Goal: Task Accomplishment & Management: Use online tool/utility

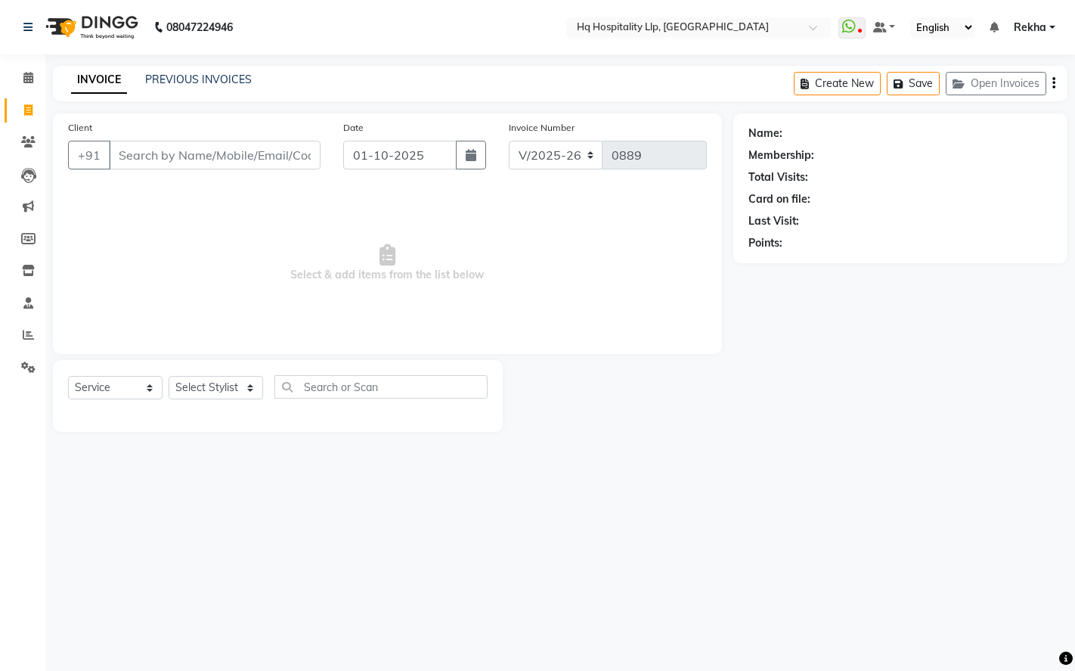
select select "7197"
select select "service"
click at [205, 150] on input "Client" at bounding box center [215, 155] width 212 height 29
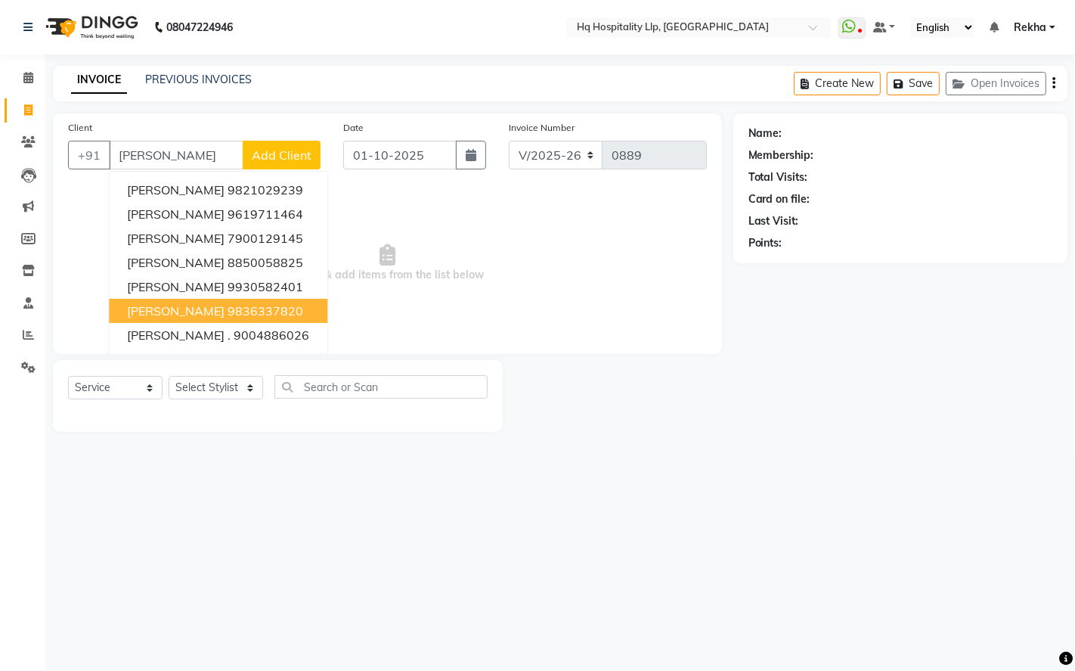
type input "[PERSON_NAME]"
click at [251, 386] on select "Select Stylist Manager Old Staff [PERSON_NAME] [PERSON_NAME] [PERSON_NAME]" at bounding box center [216, 387] width 95 height 23
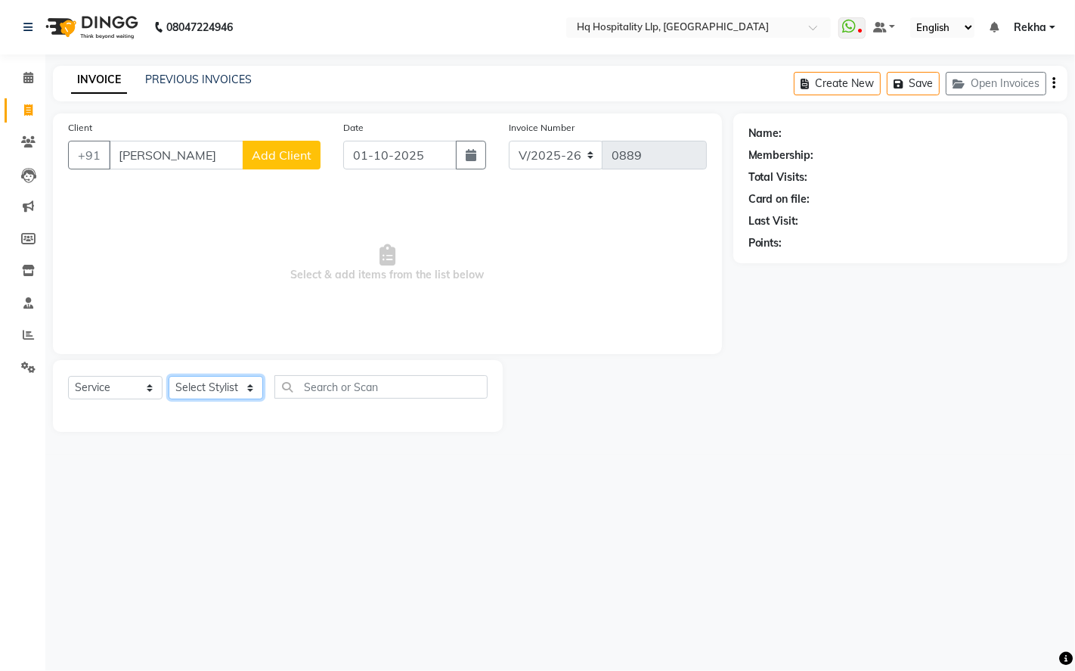
select select "61253"
click at [169, 377] on select "Select Stylist Manager Old Staff [PERSON_NAME] [PERSON_NAME] [PERSON_NAME]" at bounding box center [216, 387] width 95 height 23
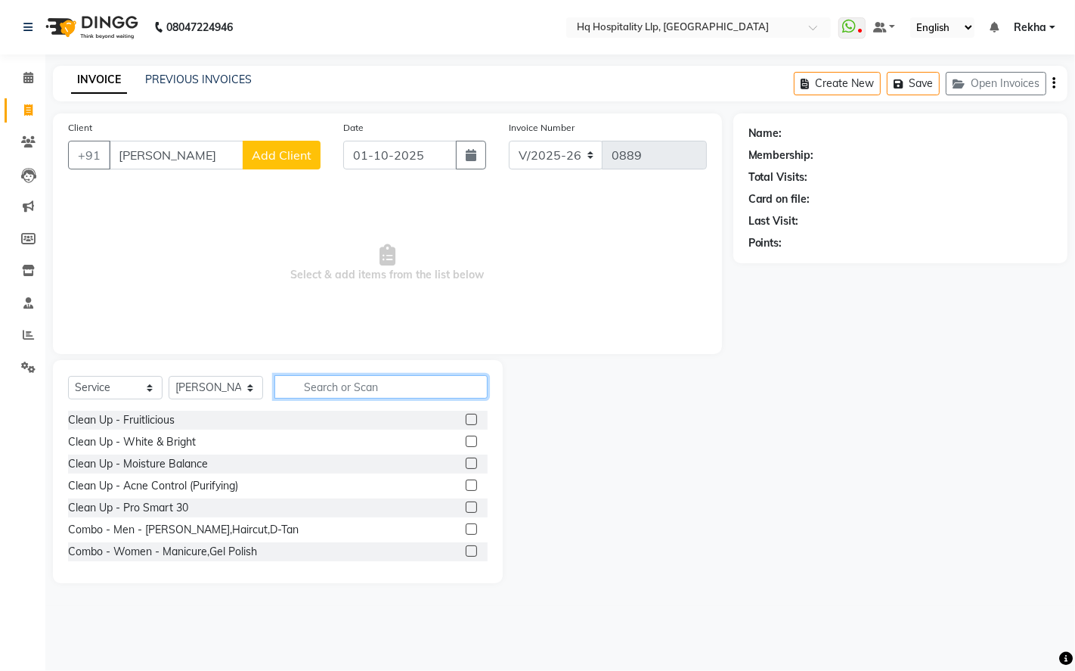
click at [414, 389] on input "text" at bounding box center [380, 386] width 213 height 23
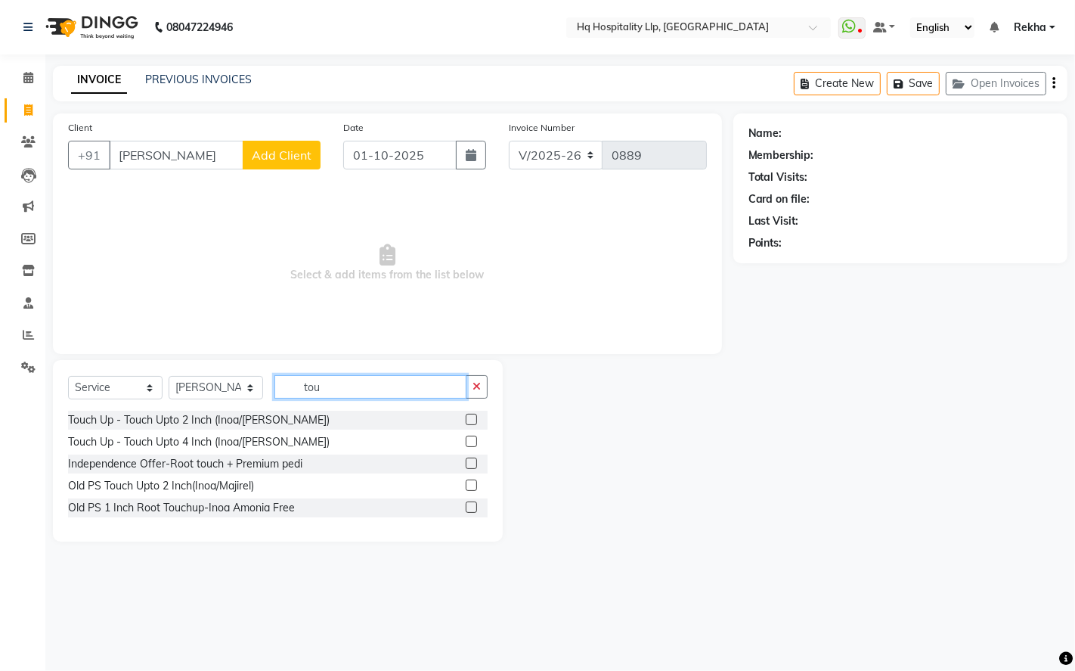
type input "tou"
click at [474, 421] on label at bounding box center [471, 419] width 11 height 11
click at [474, 421] on input "checkbox" at bounding box center [471, 420] width 10 height 10
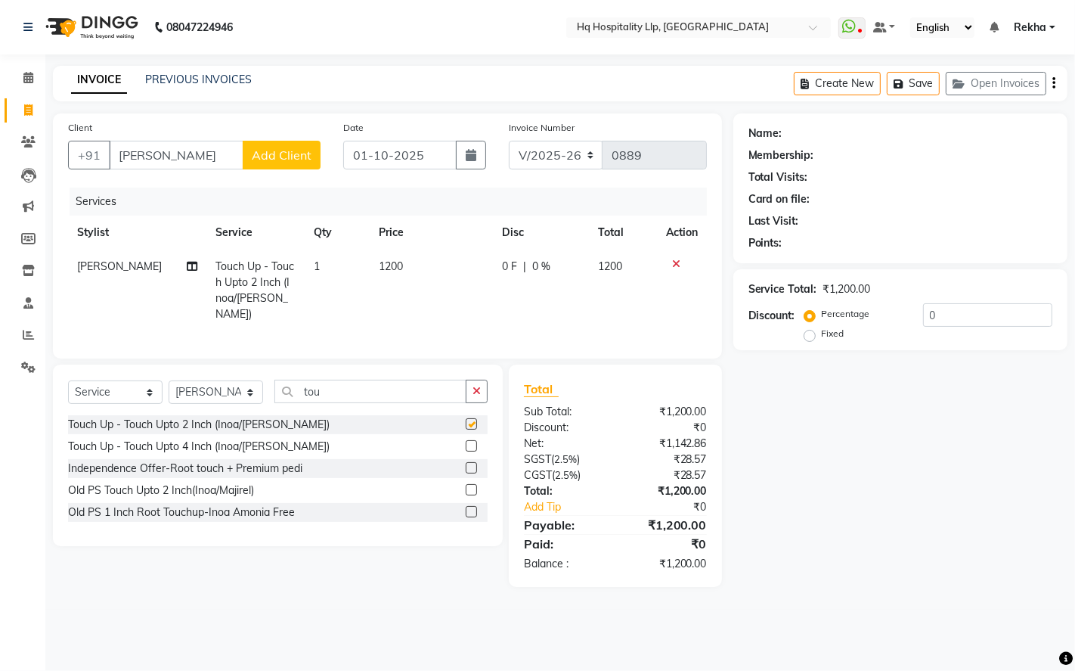
checkbox input "false"
click at [429, 286] on td "1200" at bounding box center [431, 291] width 123 height 82
select select "61253"
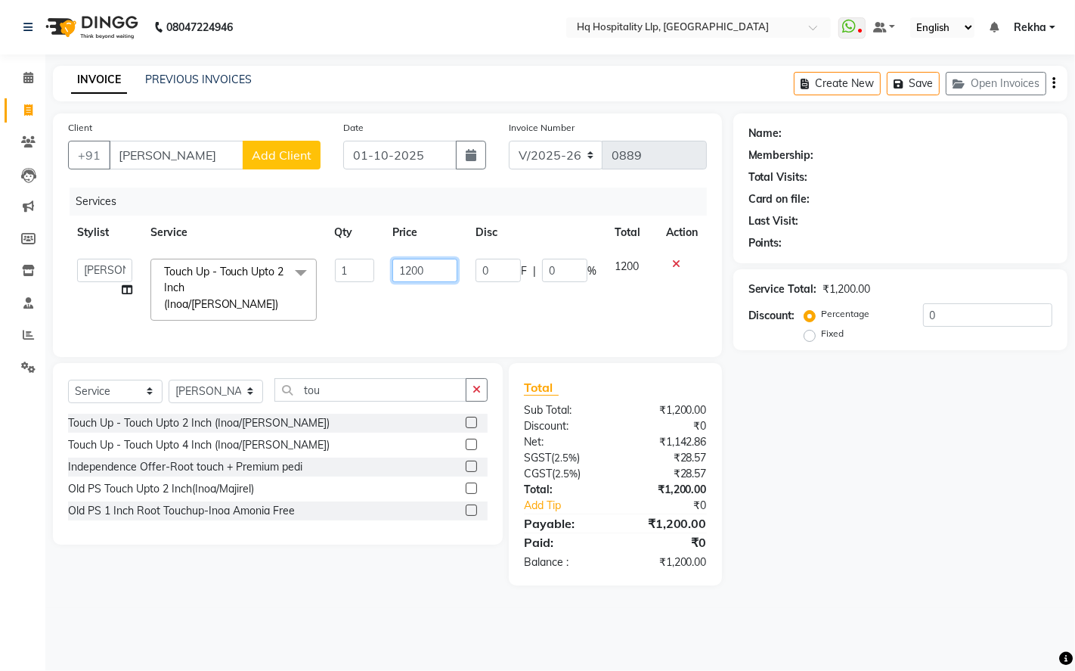
click at [448, 267] on input "1200" at bounding box center [424, 270] width 65 height 23
type input "1416"
click at [835, 505] on div "Name: Membership: Total Visits: Card on file: Last Visit: Points: Service Total…" at bounding box center [906, 349] width 346 height 472
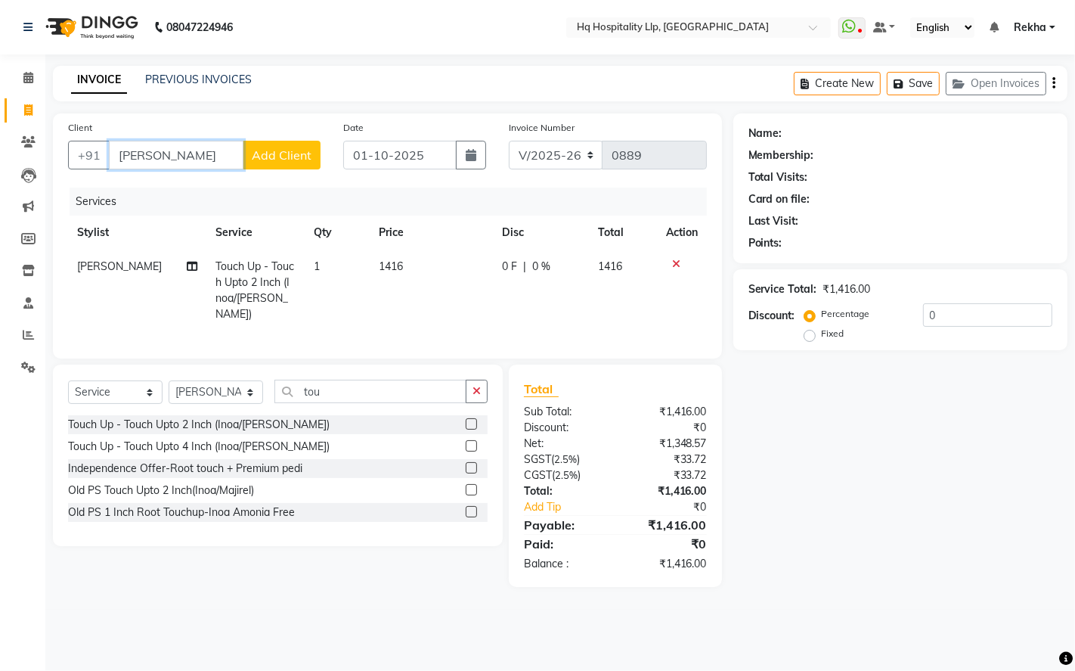
click at [191, 153] on input "[PERSON_NAME]" at bounding box center [176, 155] width 135 height 29
click at [179, 149] on input "[PERSON_NAME]" at bounding box center [176, 155] width 135 height 29
type input "a"
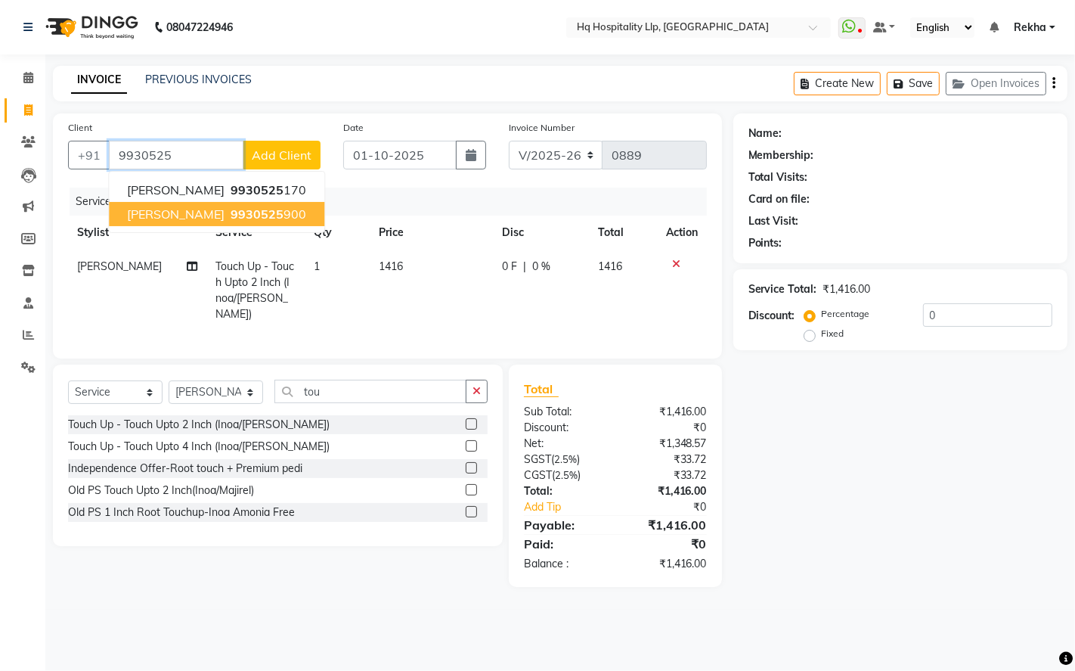
click at [254, 209] on span "9930525" at bounding box center [257, 213] width 53 height 15
type input "9930525900"
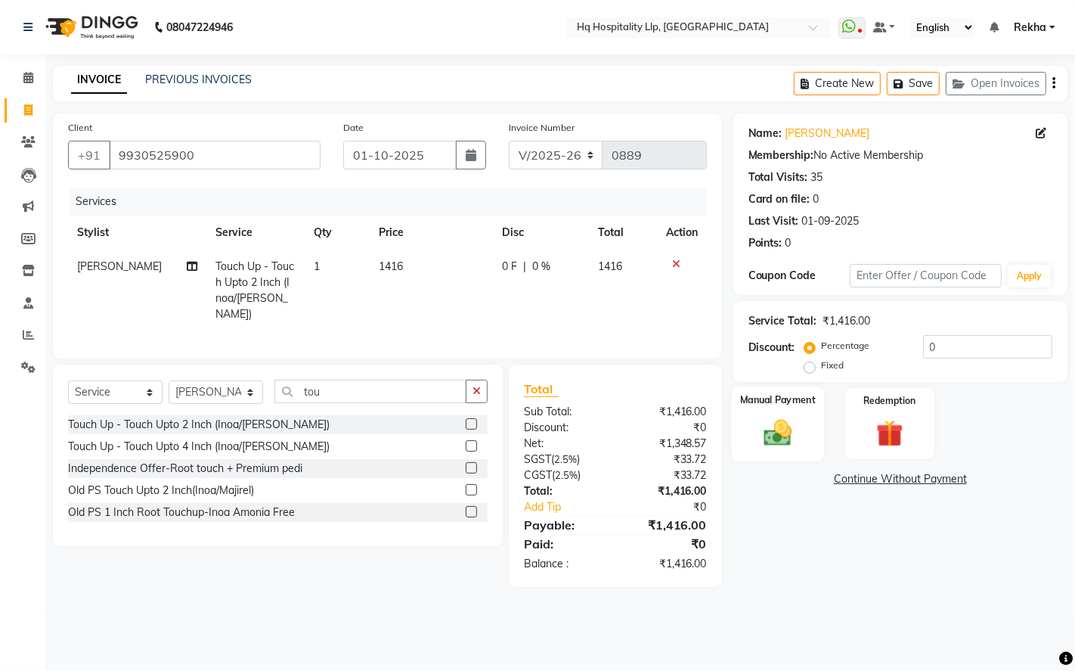
click at [774, 433] on img at bounding box center [778, 432] width 46 height 33
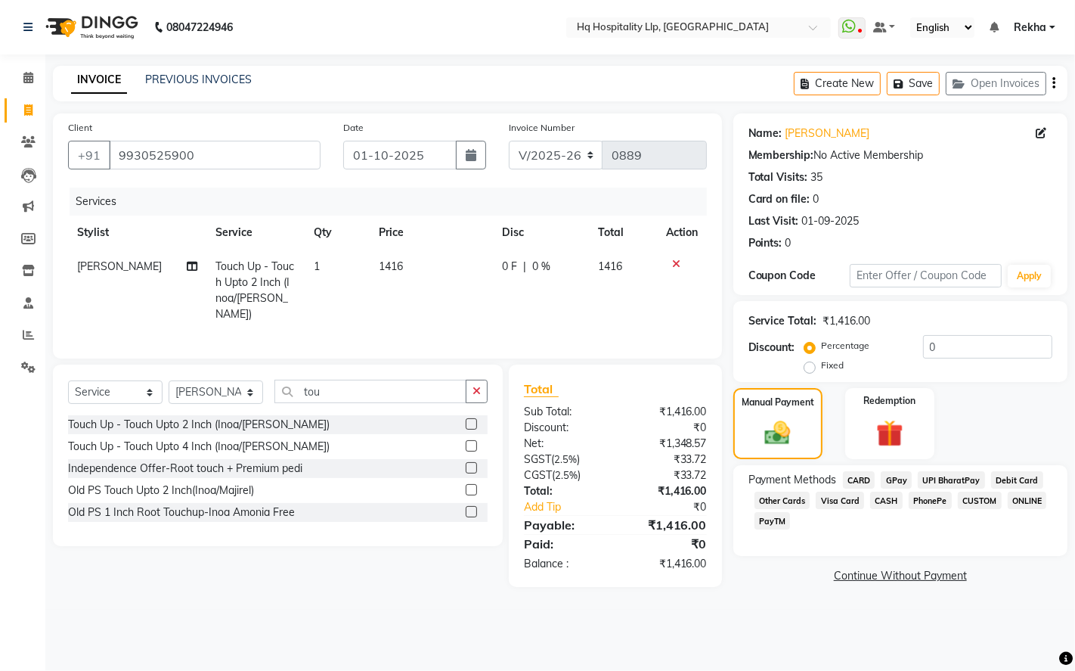
click at [894, 482] on span "GPay" at bounding box center [896, 479] width 31 height 17
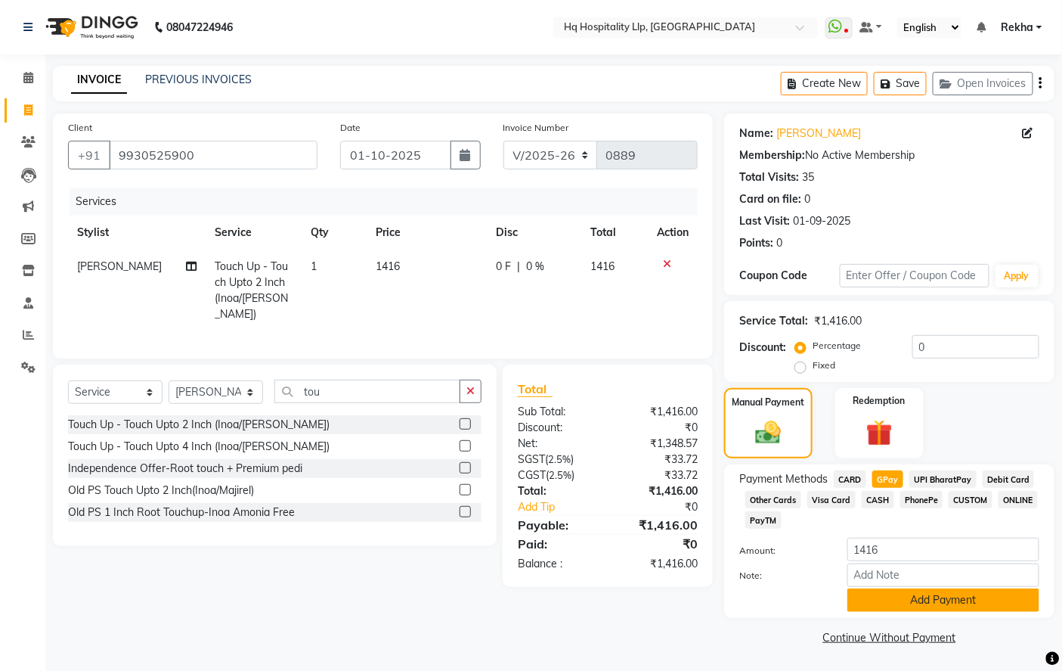
click at [922, 600] on button "Add Payment" at bounding box center [944, 599] width 192 height 23
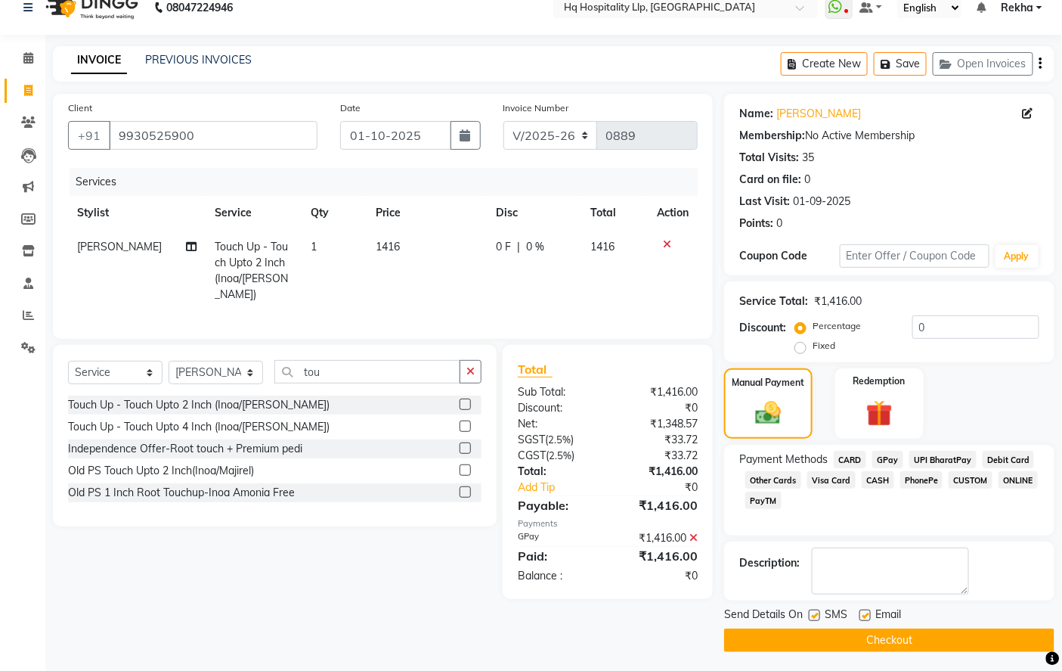
scroll to position [23, 0]
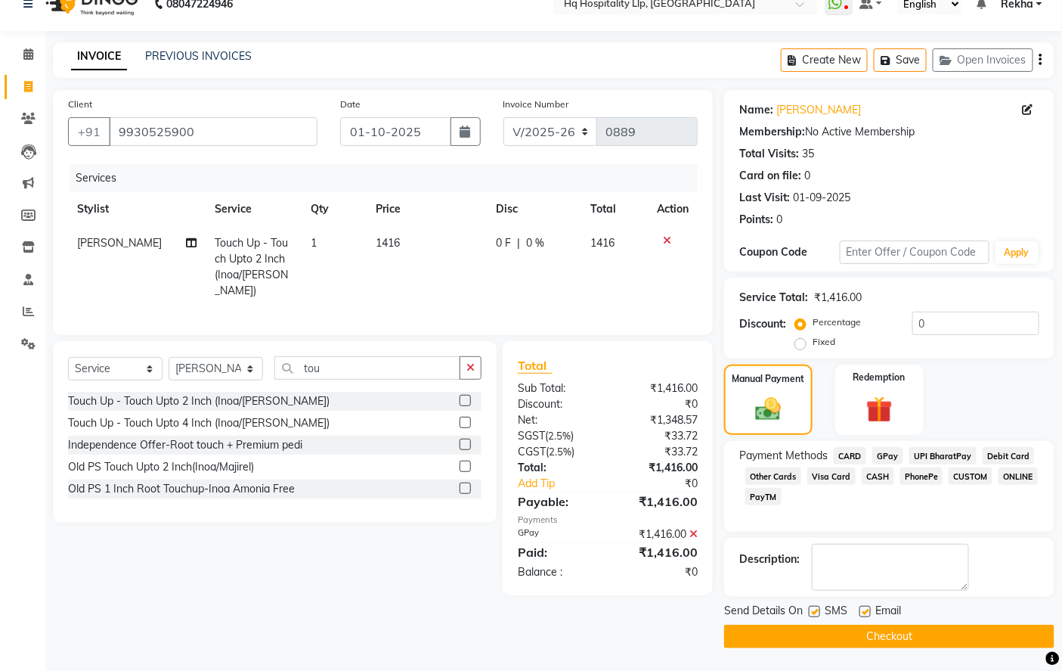
click at [900, 637] on button "Checkout" at bounding box center [889, 636] width 330 height 23
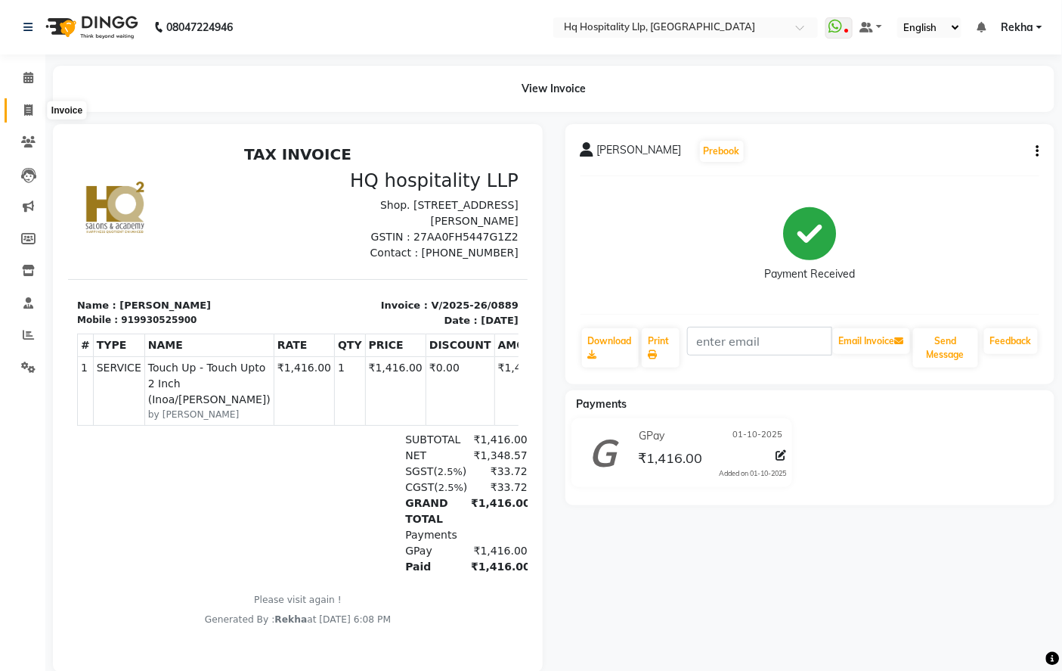
click at [26, 110] on icon at bounding box center [28, 109] width 8 height 11
select select "7197"
select select "service"
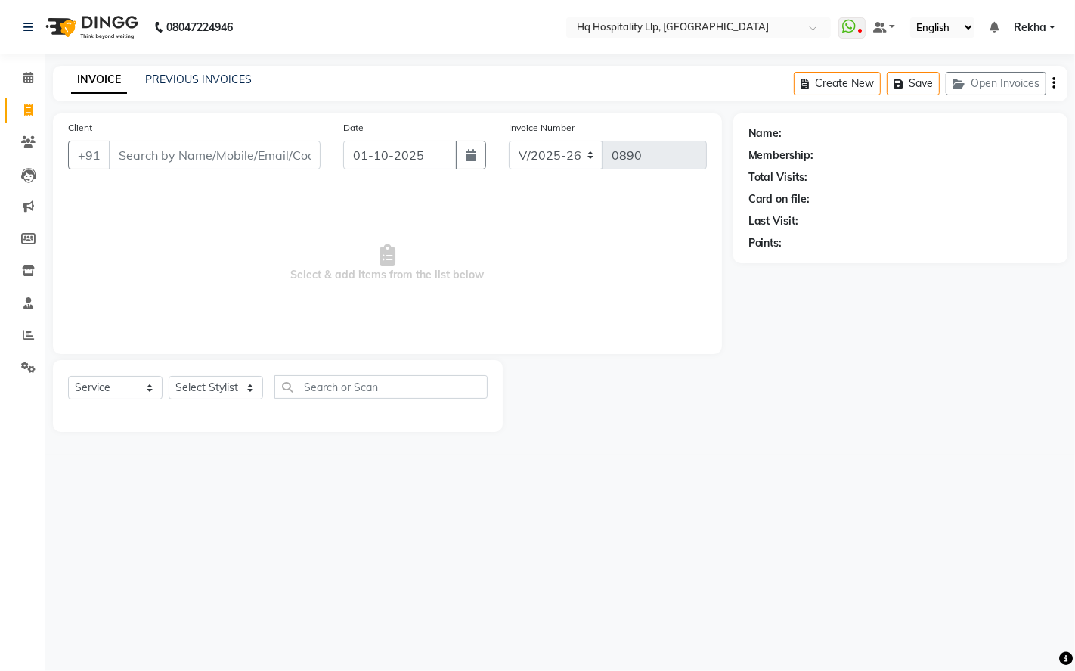
click at [277, 157] on input "Client" at bounding box center [215, 155] width 212 height 29
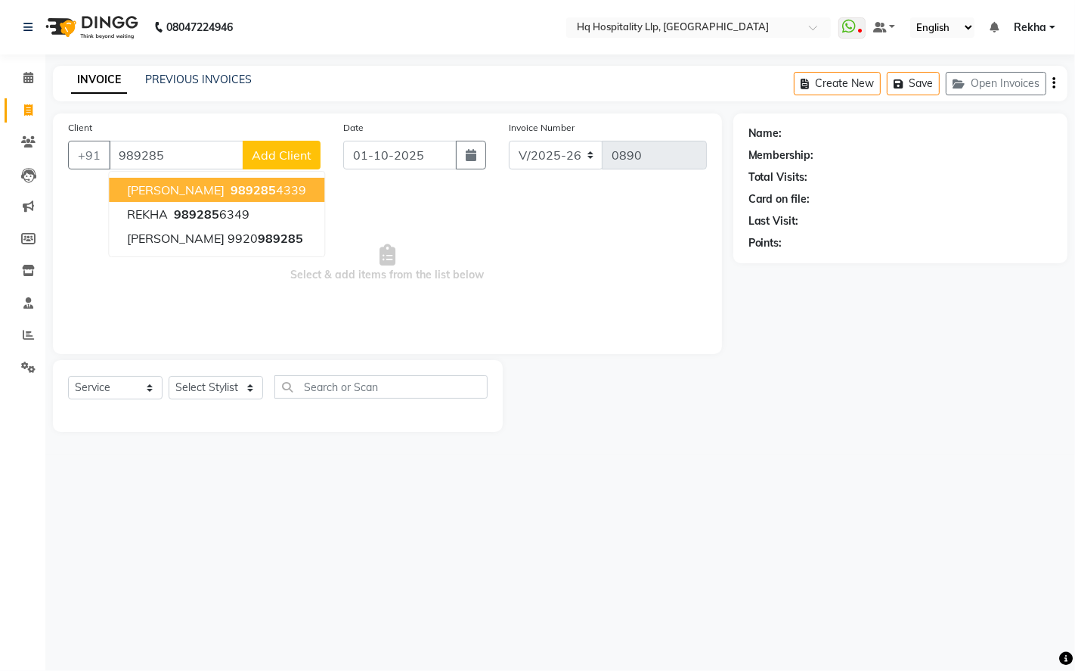
click at [261, 187] on span "989285" at bounding box center [253, 189] width 45 height 15
type input "9892854339"
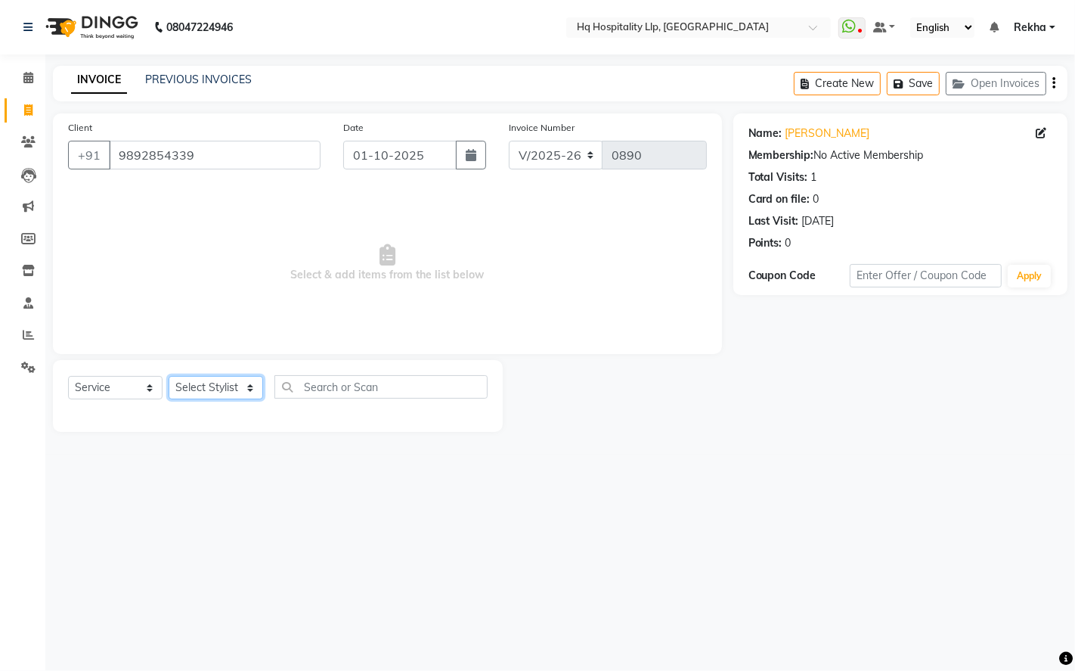
click at [246, 394] on select "Select Stylist Manager Old Staff [PERSON_NAME] [PERSON_NAME] [PERSON_NAME]" at bounding box center [216, 387] width 95 height 23
select select "61253"
click at [169, 377] on select "Select Stylist Manager Old Staff [PERSON_NAME] [PERSON_NAME] [PERSON_NAME]" at bounding box center [216, 387] width 95 height 23
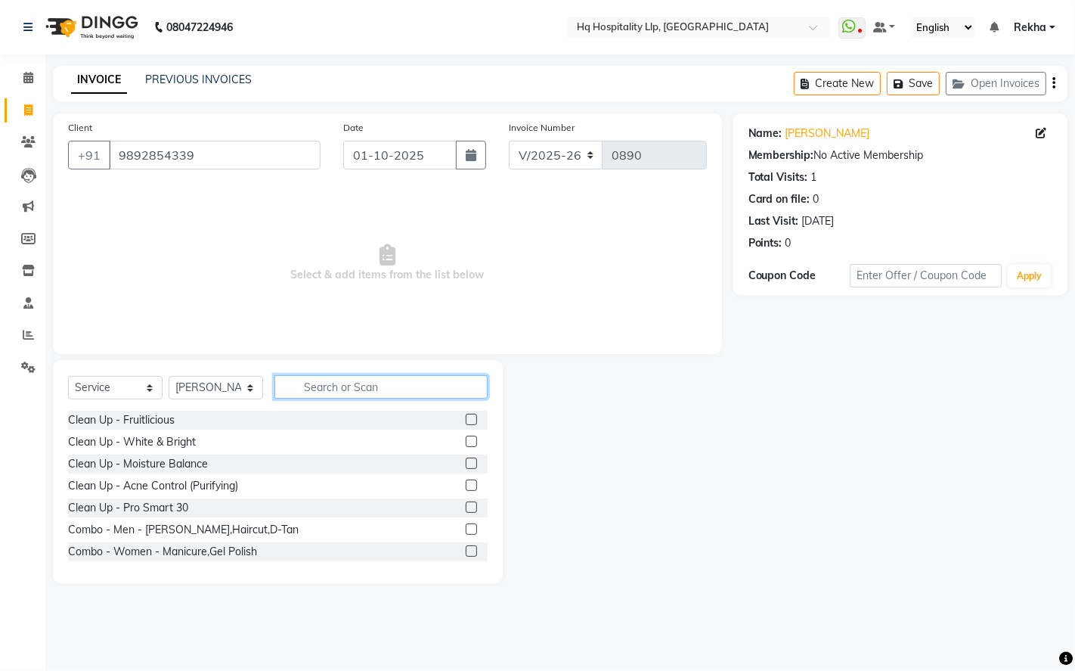
click at [397, 380] on input "text" at bounding box center [380, 386] width 213 height 23
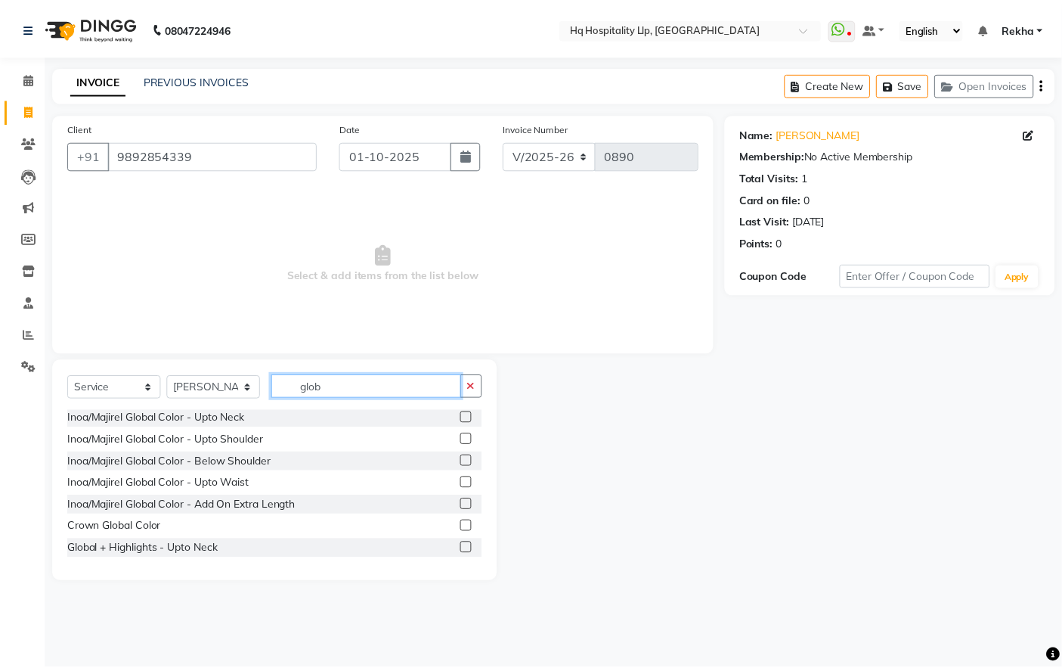
scroll to position [168, 0]
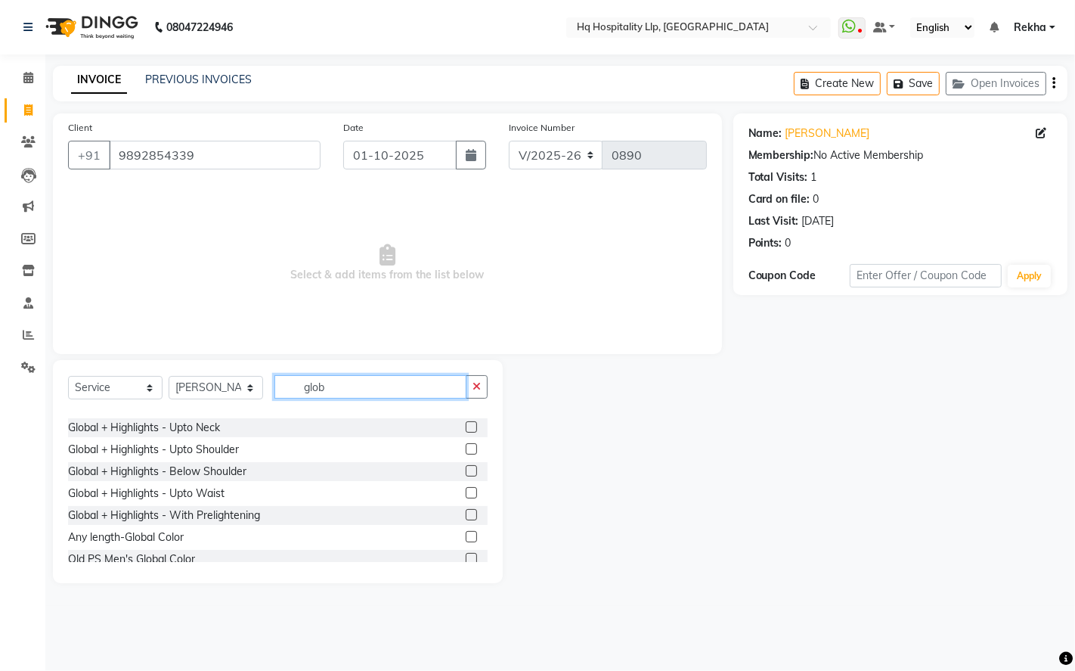
type input "glob"
click at [466, 467] on label at bounding box center [471, 470] width 11 height 11
click at [466, 467] on input "checkbox" at bounding box center [471, 472] width 10 height 10
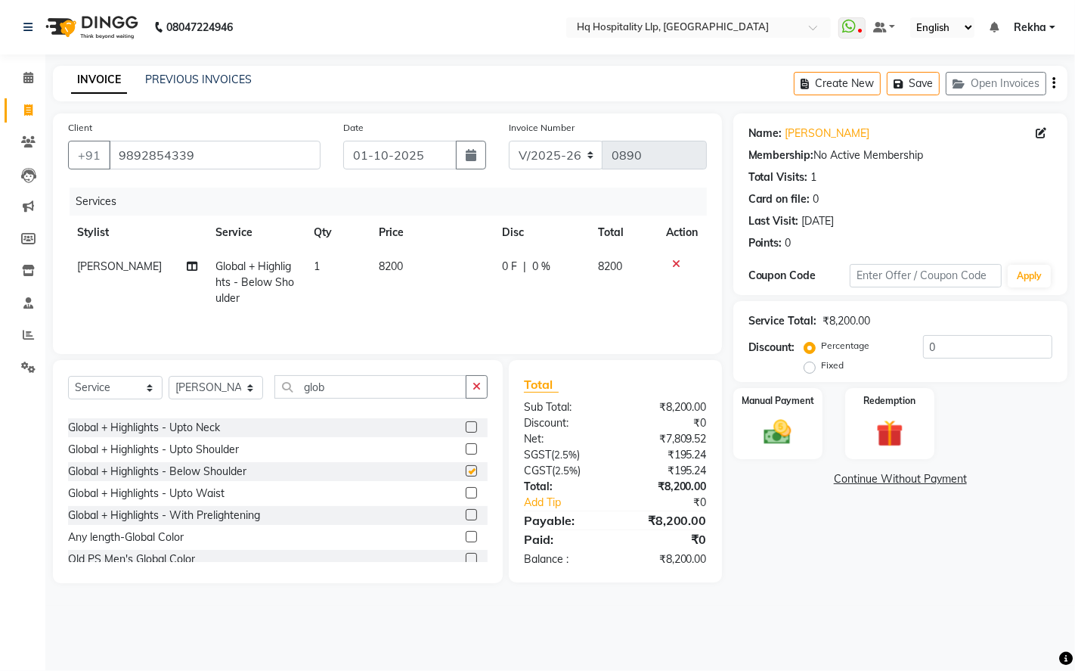
checkbox input "false"
click at [421, 262] on td "8200" at bounding box center [431, 283] width 123 height 66
select select "61253"
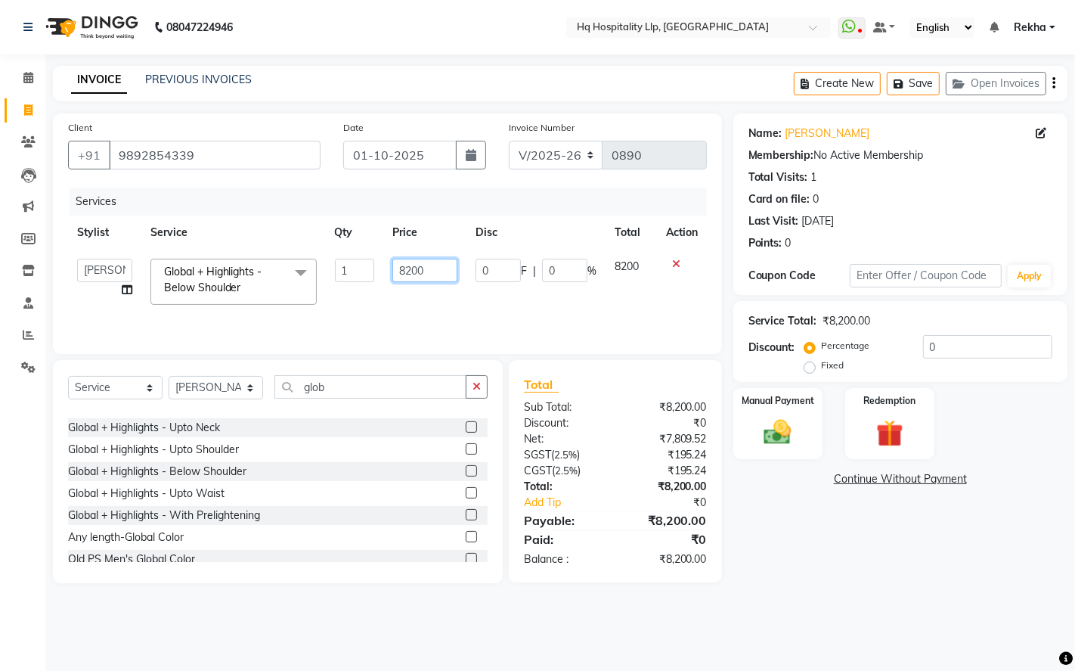
click at [442, 267] on input "8200" at bounding box center [424, 270] width 65 height 23
type input "8"
type input "9500"
click at [765, 600] on main "INVOICE PREVIOUS INVOICES Create New Save Open Invoices Client [PHONE_NUMBER] D…" at bounding box center [560, 336] width 1030 height 540
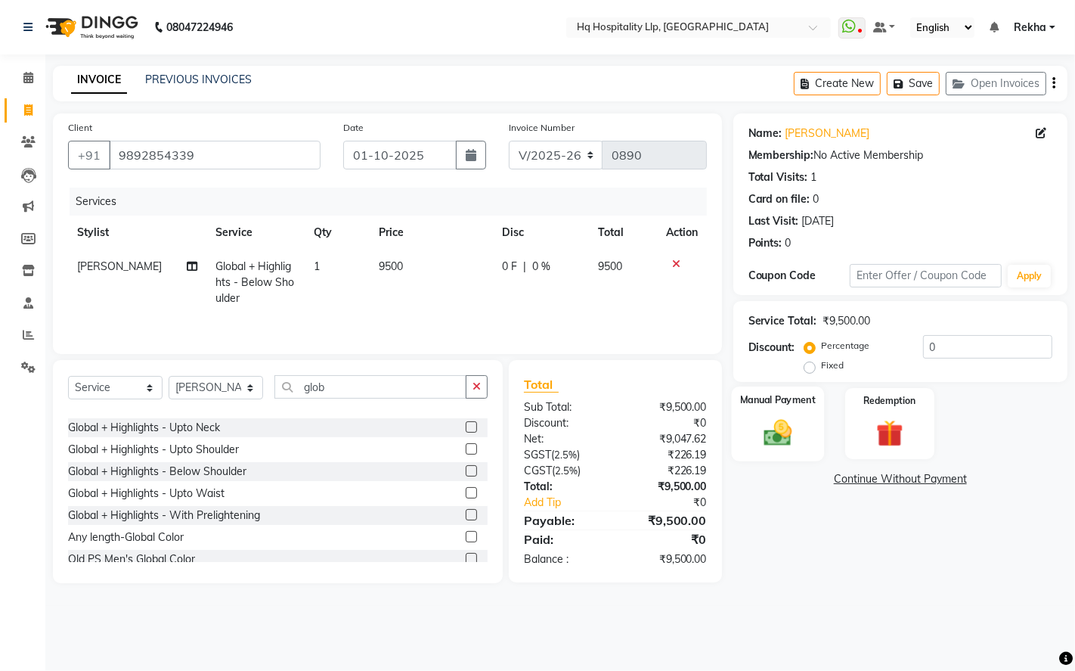
click at [779, 420] on img at bounding box center [778, 432] width 46 height 33
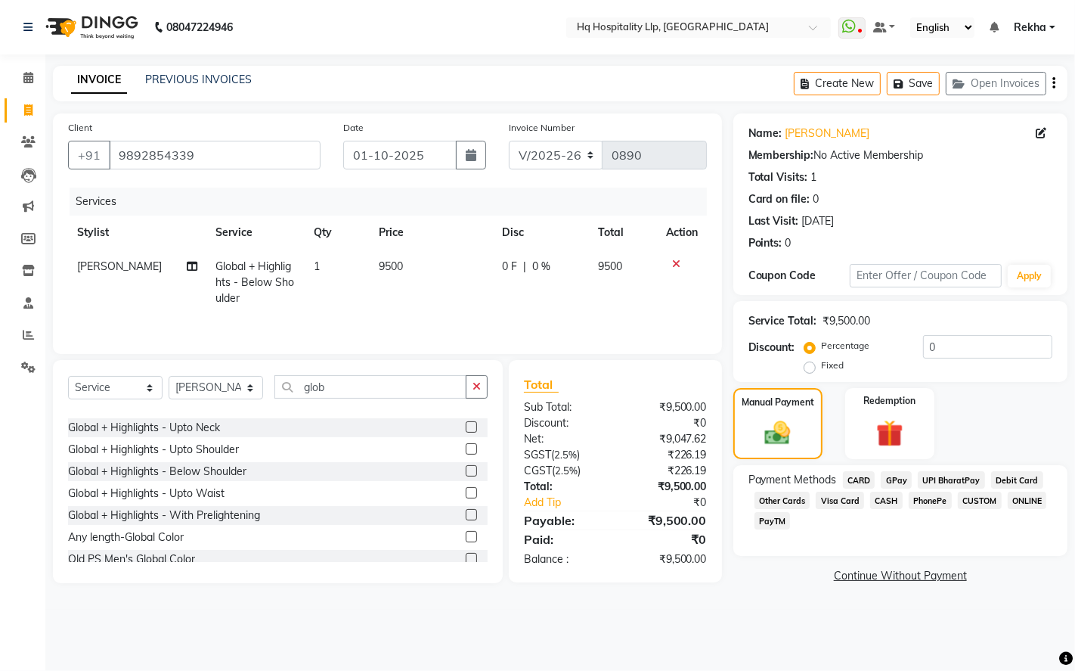
click at [876, 495] on span "CASH" at bounding box center [886, 499] width 33 height 17
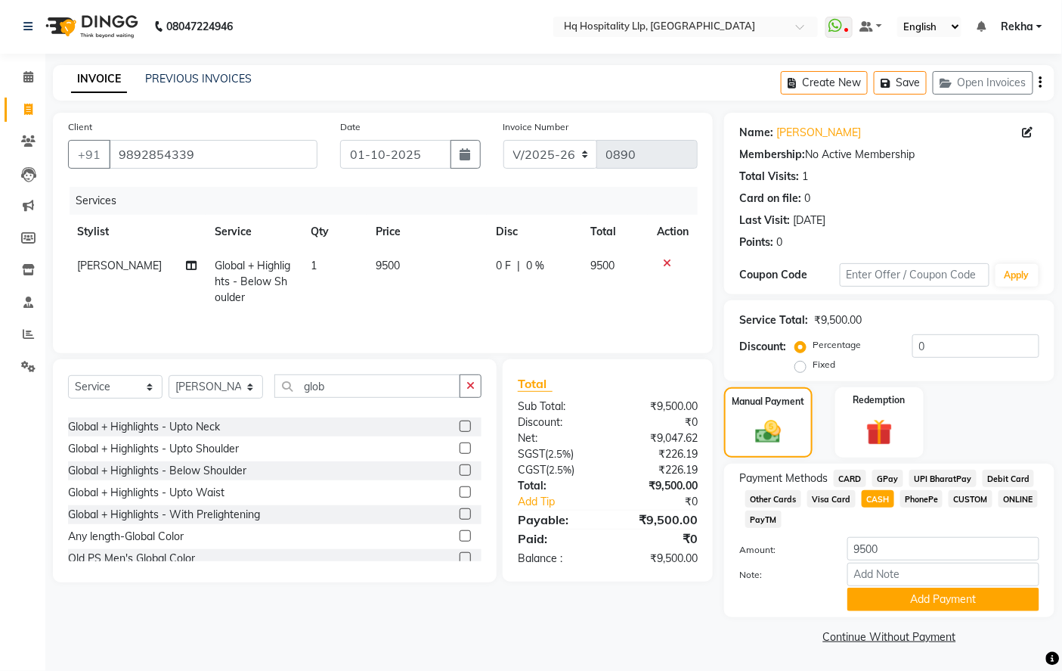
scroll to position [2, 0]
click at [913, 602] on button "Add Payment" at bounding box center [944, 599] width 192 height 23
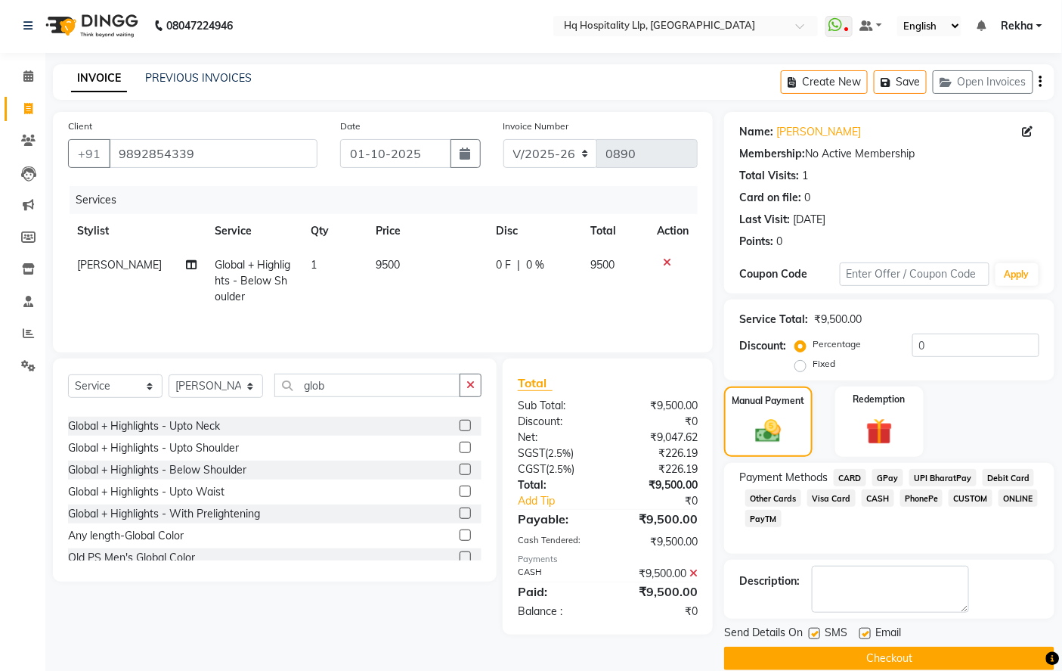
click at [911, 656] on button "Checkout" at bounding box center [889, 657] width 330 height 23
